Goal: Information Seeking & Learning: Learn about a topic

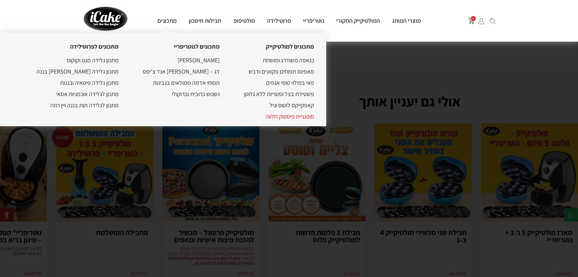
click at [271, 116] on link "סופגניית פיסטוק חלווה" at bounding box center [290, 116] width 49 height 8
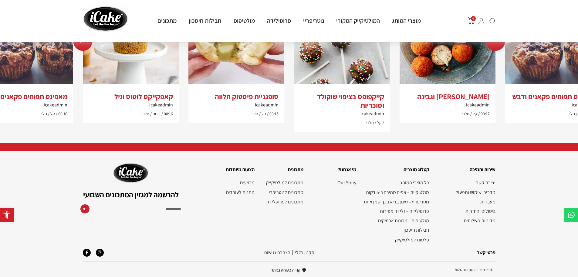
scroll to position [1270, 0]
click at [85, 51] on div "Previous slide" at bounding box center [82, 40] width 19 height 19
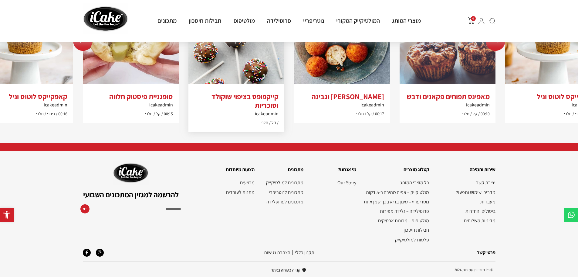
scroll to position [1300, 0]
click at [234, 84] on img "2 / 5" at bounding box center [237, 36] width 96 height 96
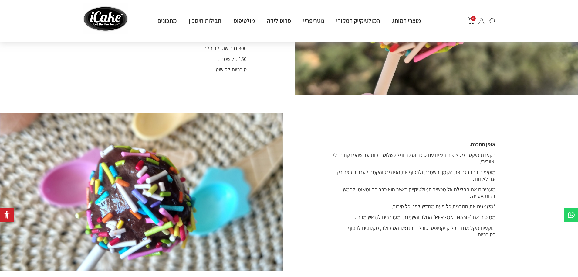
scroll to position [547, 0]
